Goal: Navigation & Orientation: Understand site structure

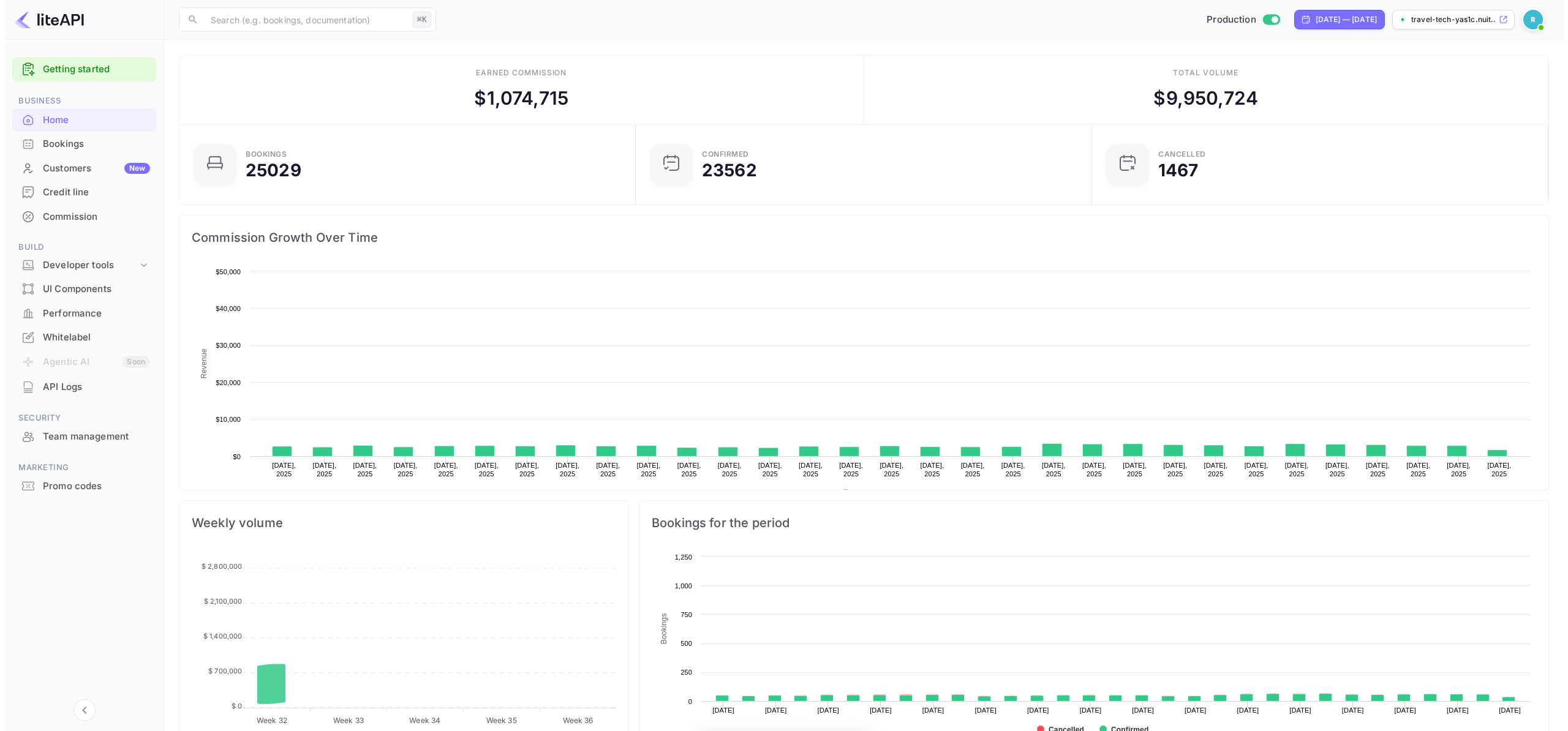
scroll to position [190, 440]
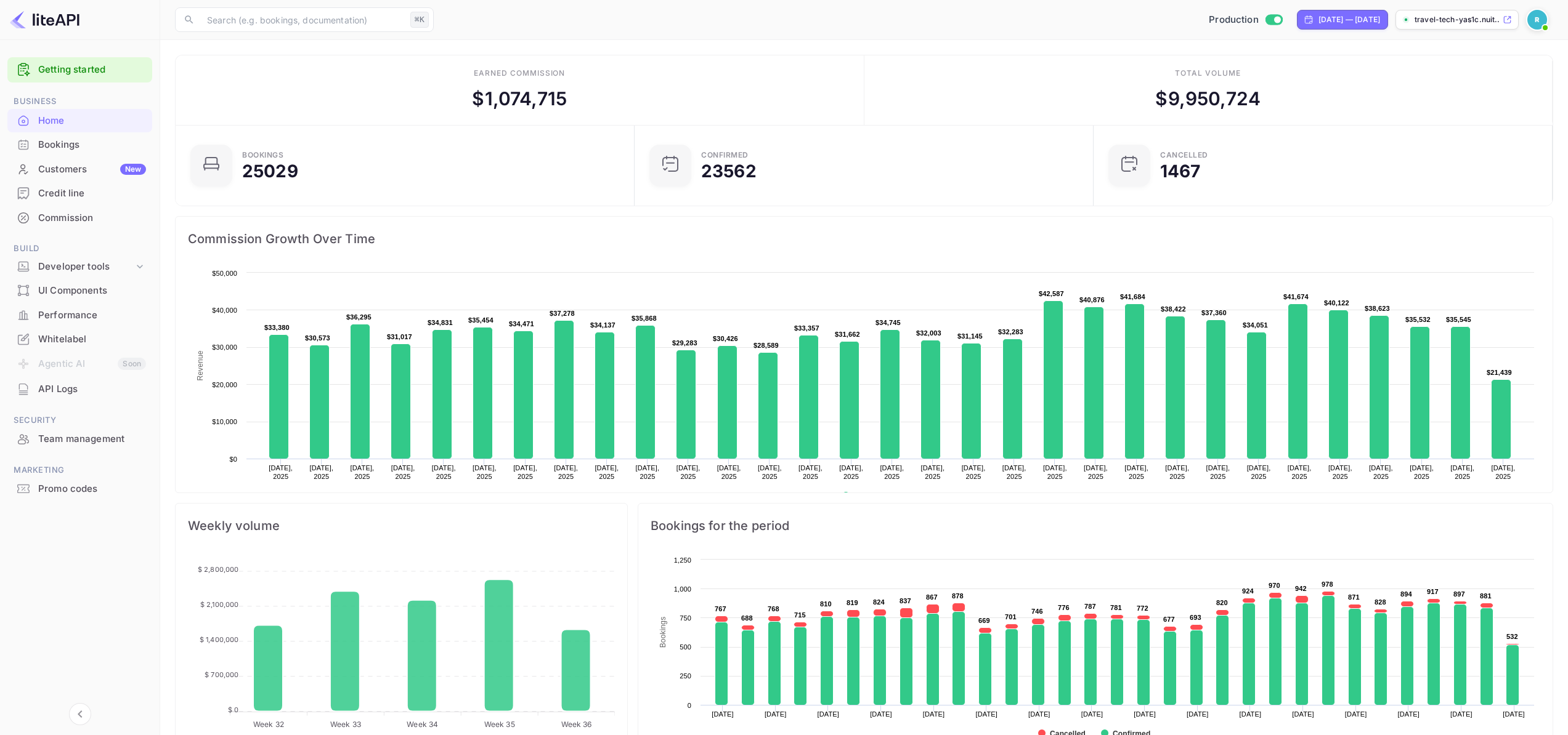
click at [85, 337] on div "Whitelabel" at bounding box center [92, 339] width 108 height 14
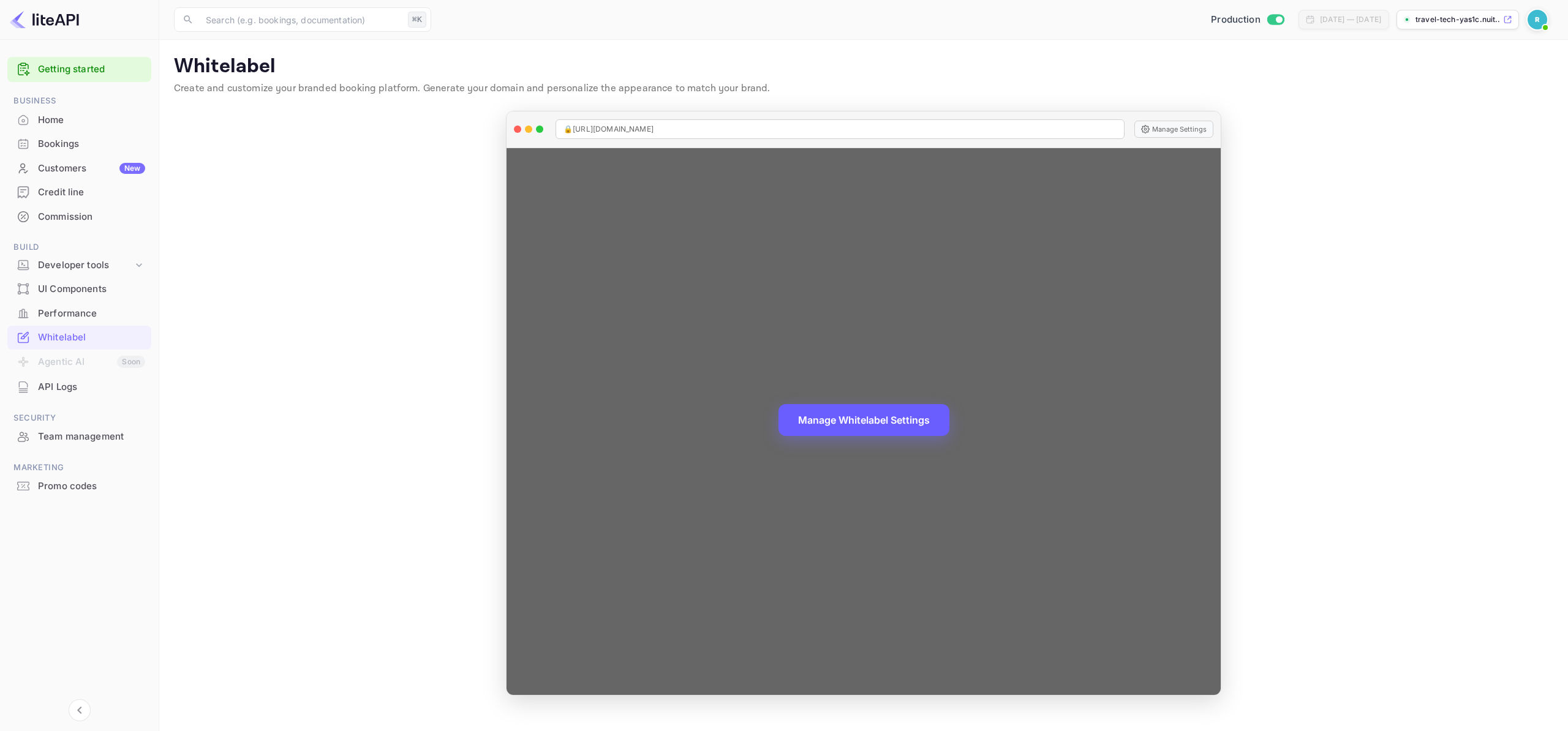
click at [817, 428] on button "Manage Whitelabel Settings" at bounding box center [864, 420] width 171 height 32
click at [824, 431] on button "Manage Whitelabel Settings" at bounding box center [864, 420] width 171 height 32
click at [1168, 133] on button "Manage Settings" at bounding box center [1174, 129] width 79 height 17
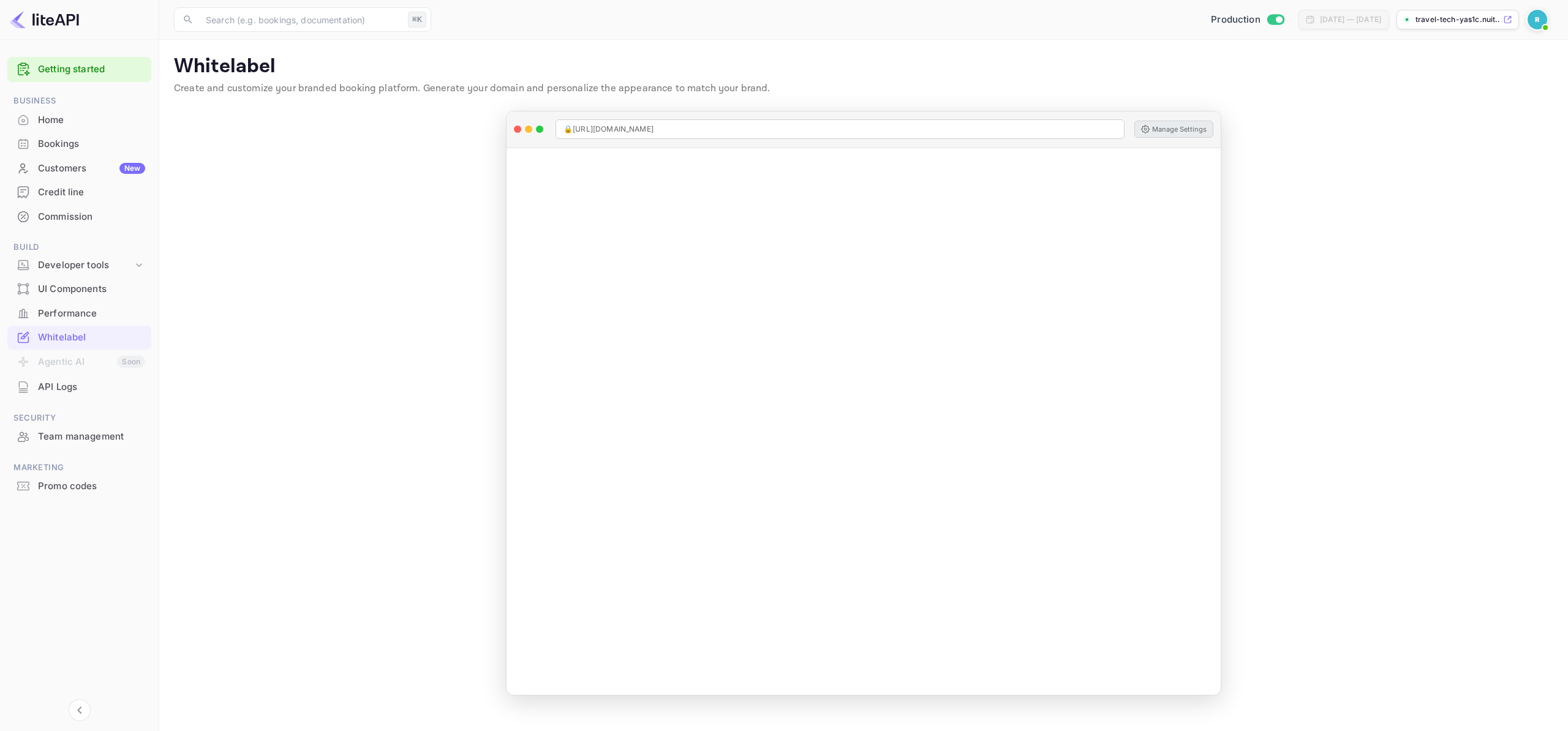
click at [1539, 19] on img at bounding box center [1537, 20] width 20 height 20
click at [1468, 125] on div "Logout" at bounding box center [1477, 127] width 141 height 30
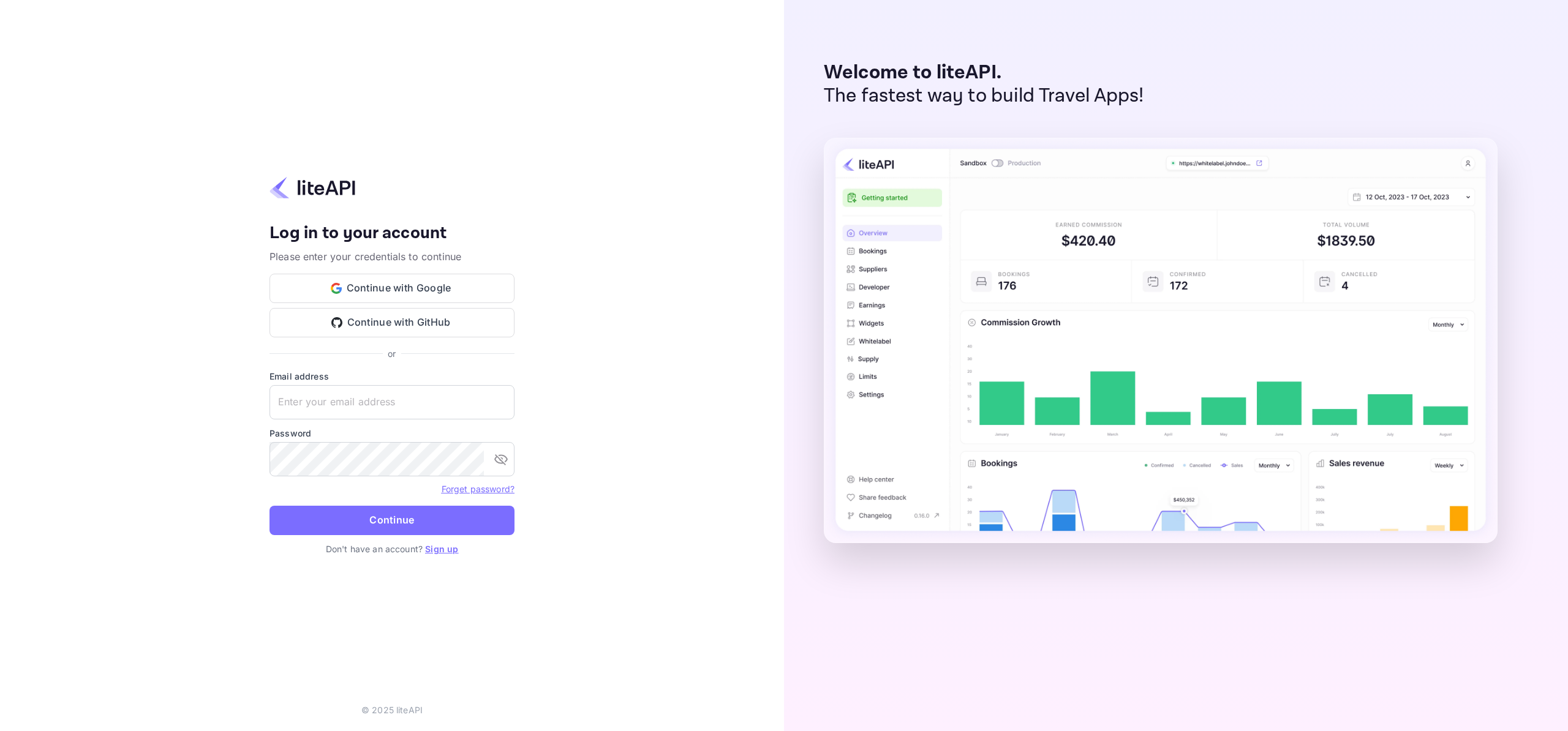
type input "o.tali+agent3@nuitee.com"
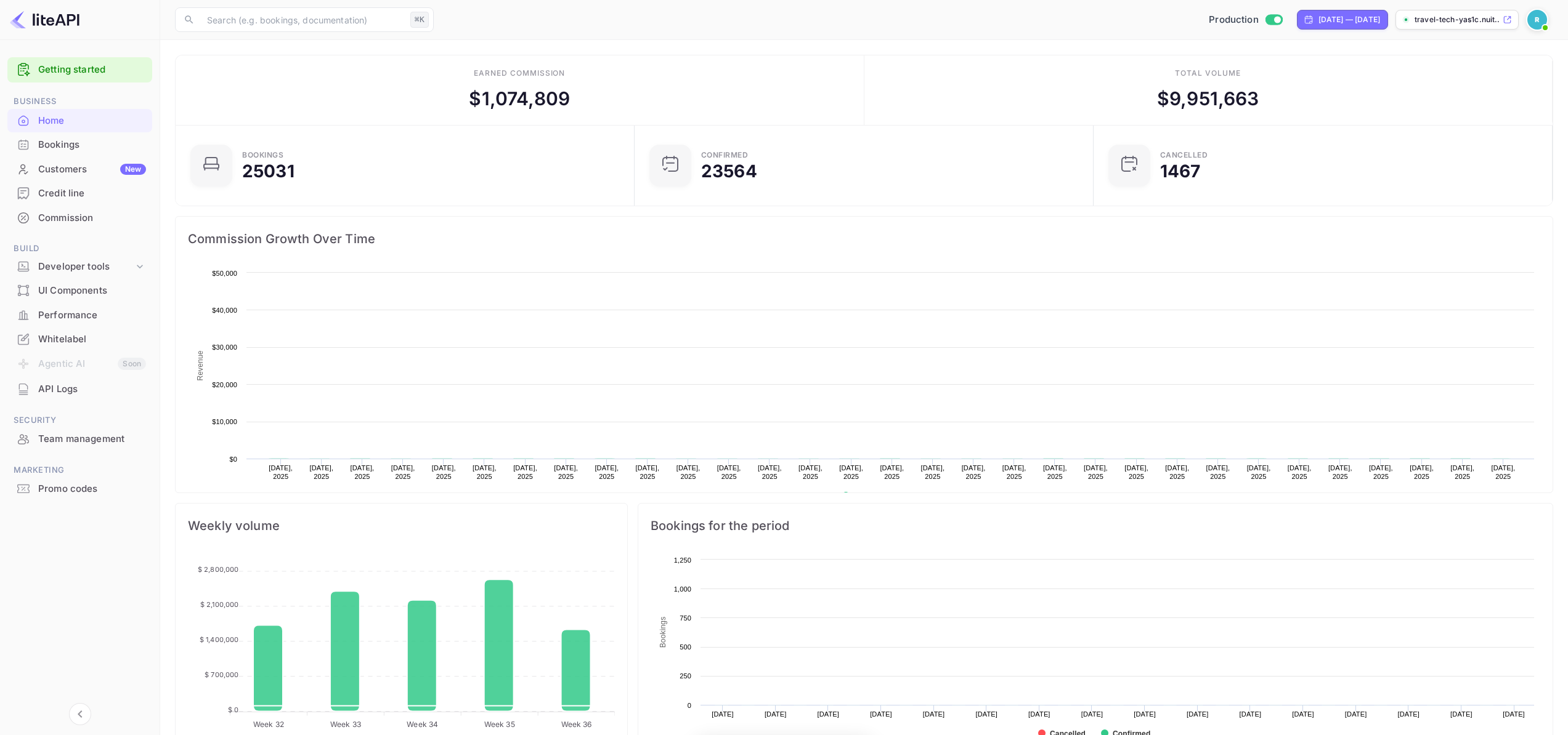
scroll to position [191, 442]
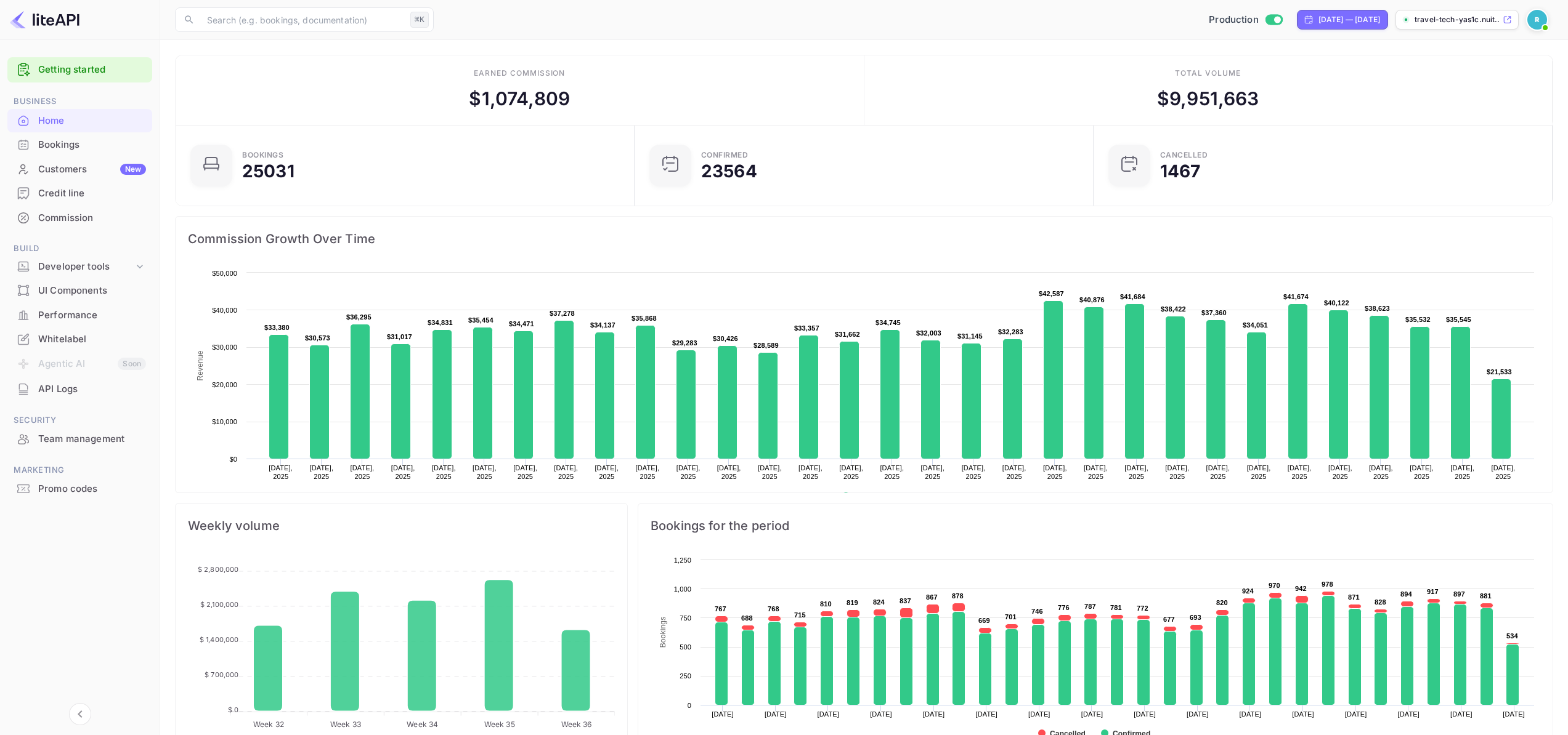
click at [74, 427] on li "Team management" at bounding box center [79, 439] width 145 height 24
click at [75, 432] on div "Team management" at bounding box center [92, 439] width 108 height 14
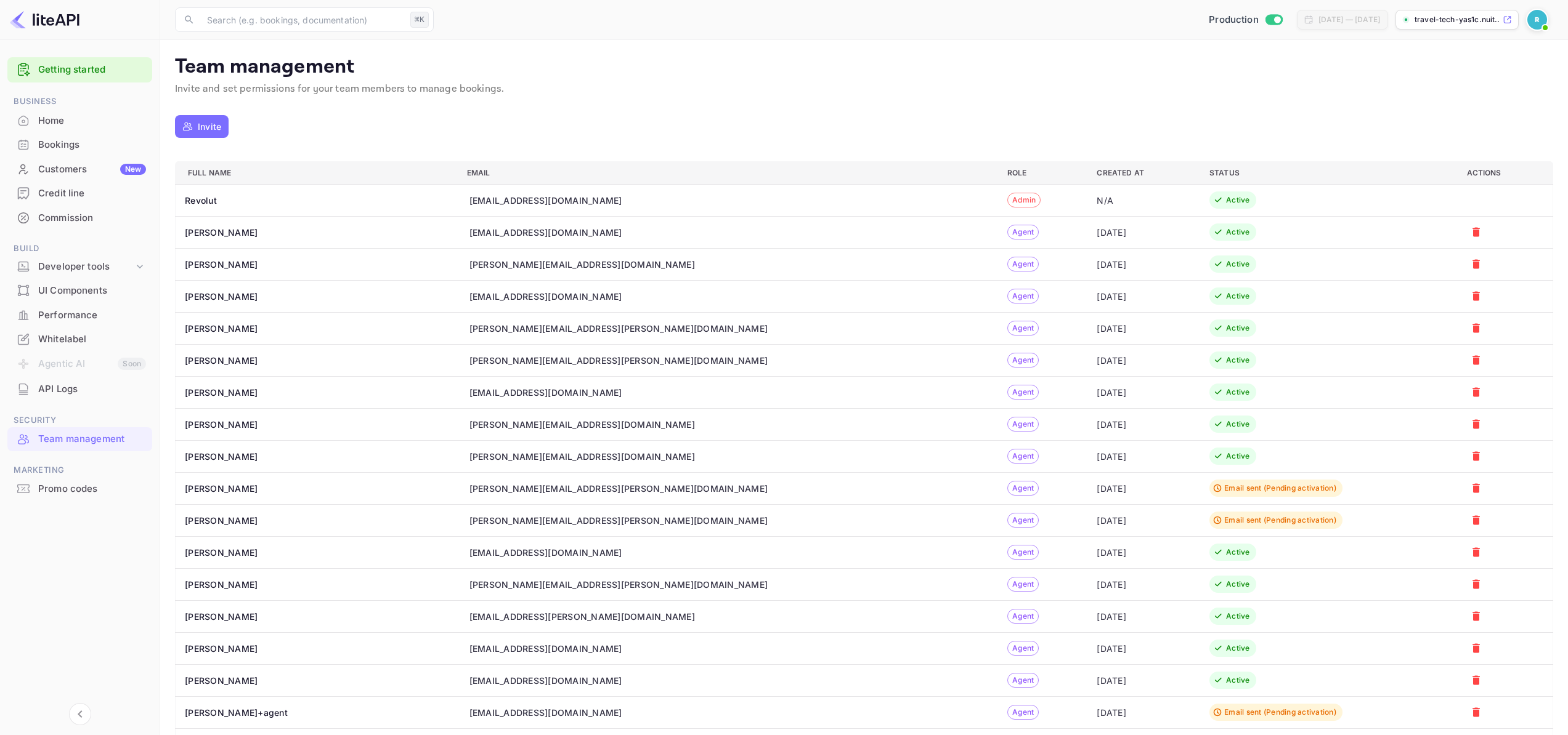
click at [72, 344] on div "Whitelabel" at bounding box center [92, 339] width 108 height 14
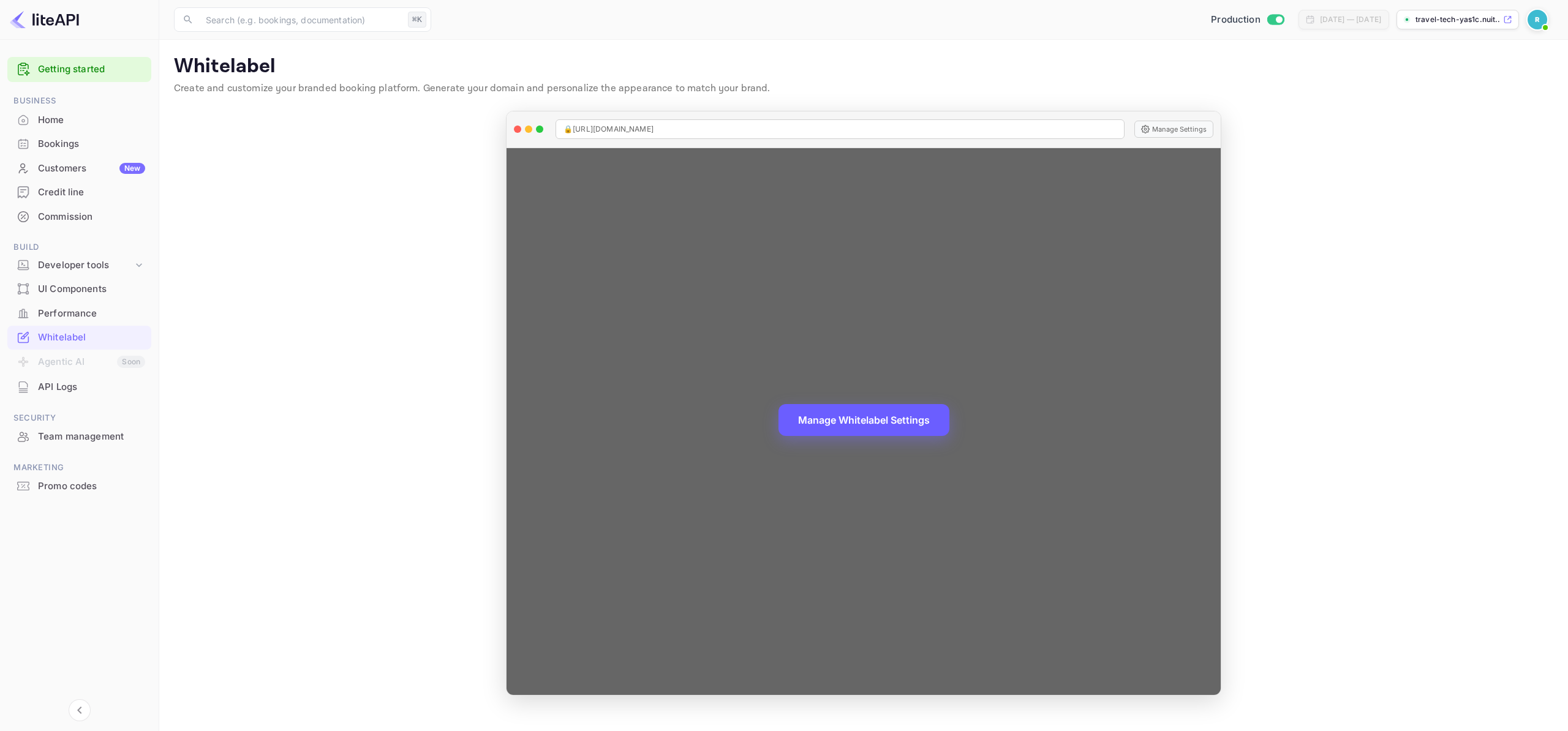
click at [870, 407] on button "Manage Whitelabel Settings" at bounding box center [864, 420] width 171 height 32
click at [903, 425] on button "Manage Whitelabel Settings" at bounding box center [864, 420] width 171 height 32
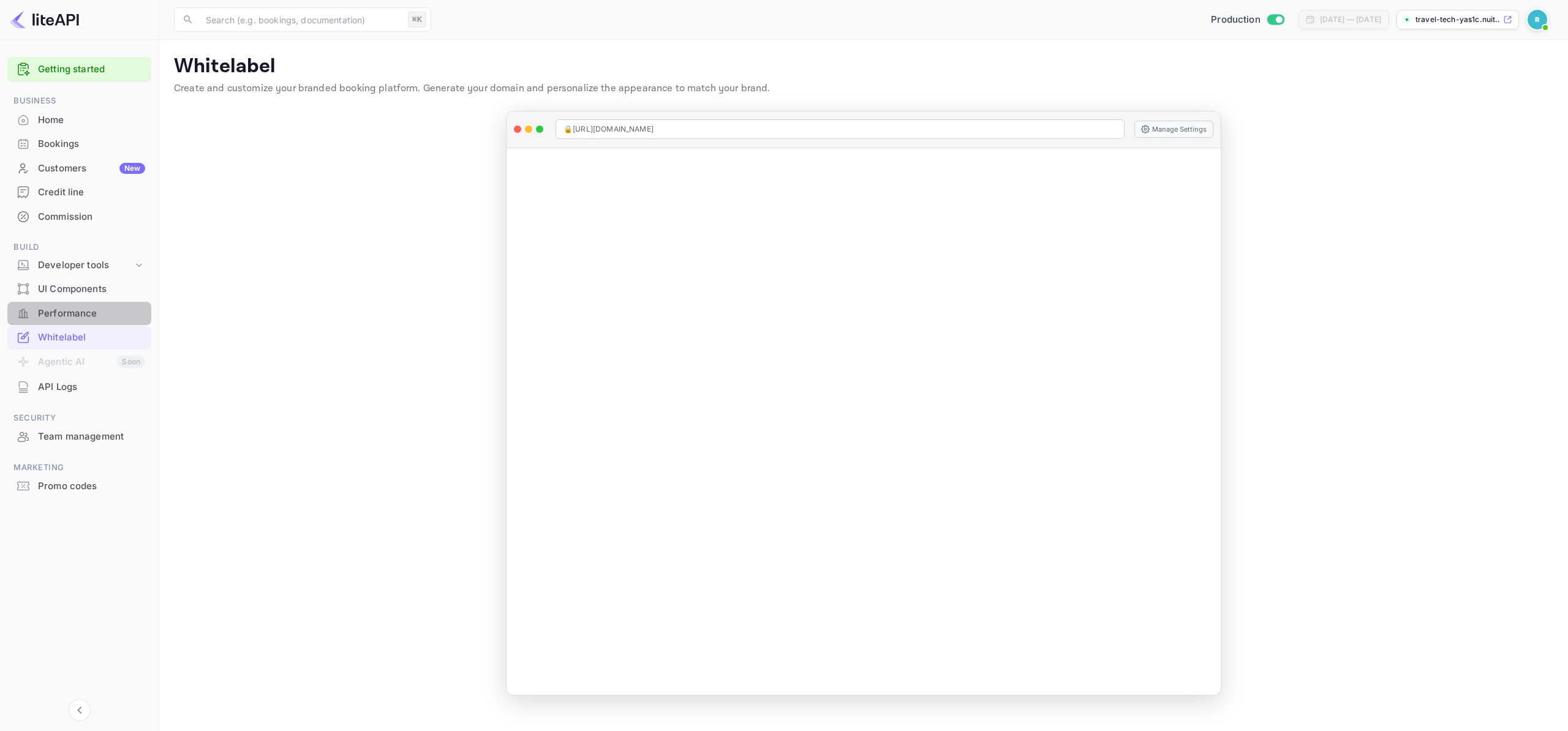
click at [105, 303] on div "Performance" at bounding box center [79, 314] width 144 height 24
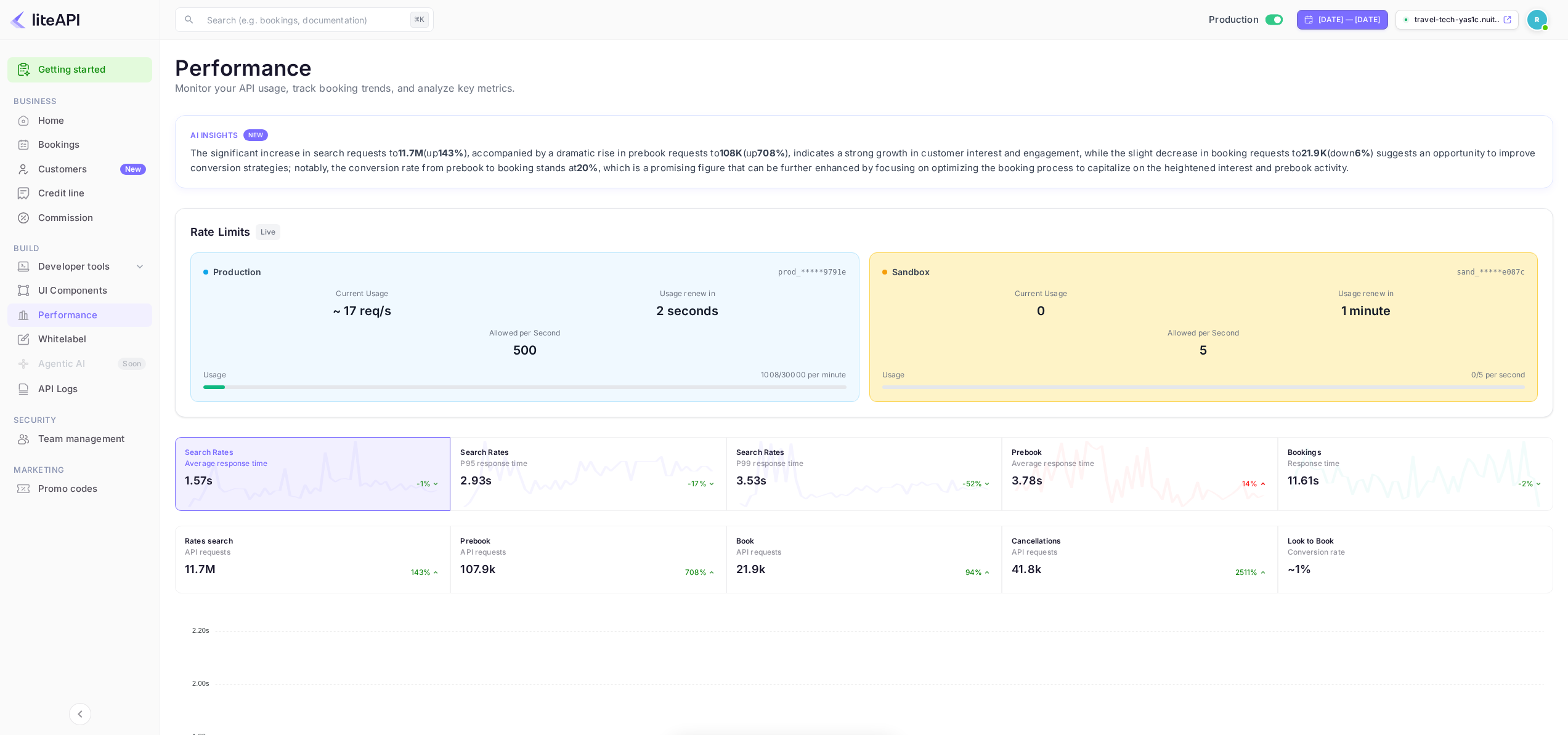
scroll to position [308, 1369]
click at [108, 284] on div "UI Components" at bounding box center [92, 290] width 108 height 14
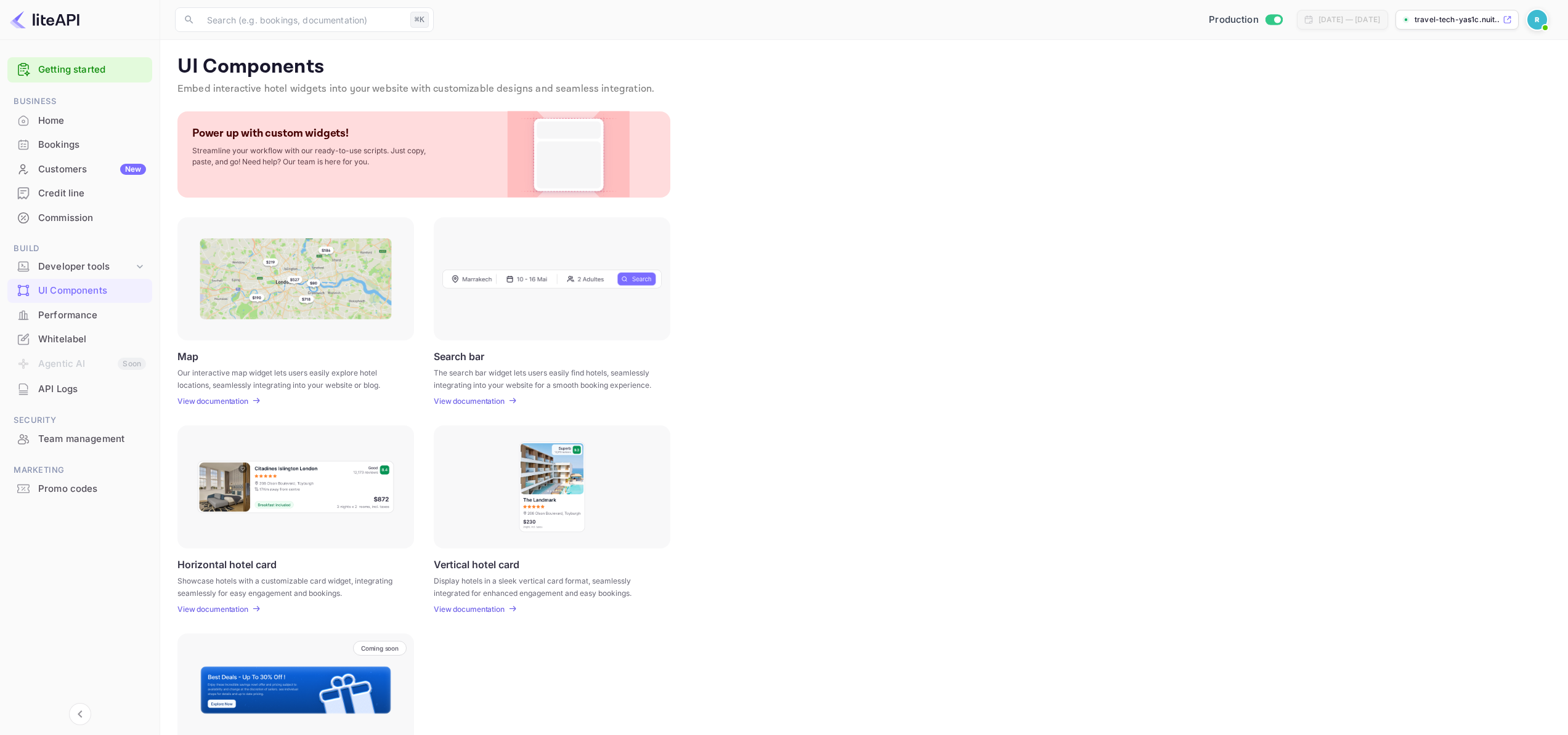
click at [69, 190] on div "Credit line" at bounding box center [92, 193] width 108 height 14
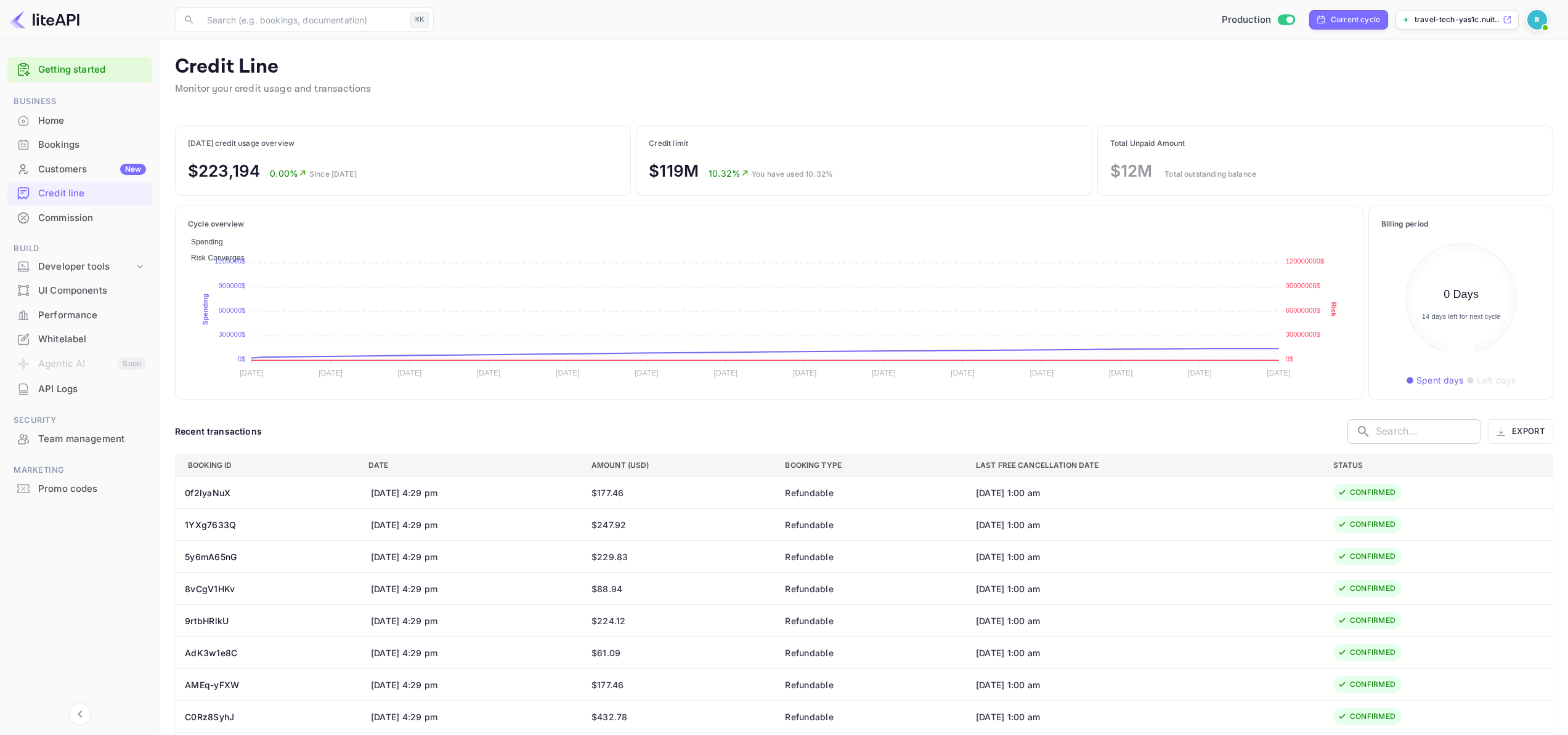
scroll to position [133, 150]
